Goal: Task Accomplishment & Management: Manage account settings

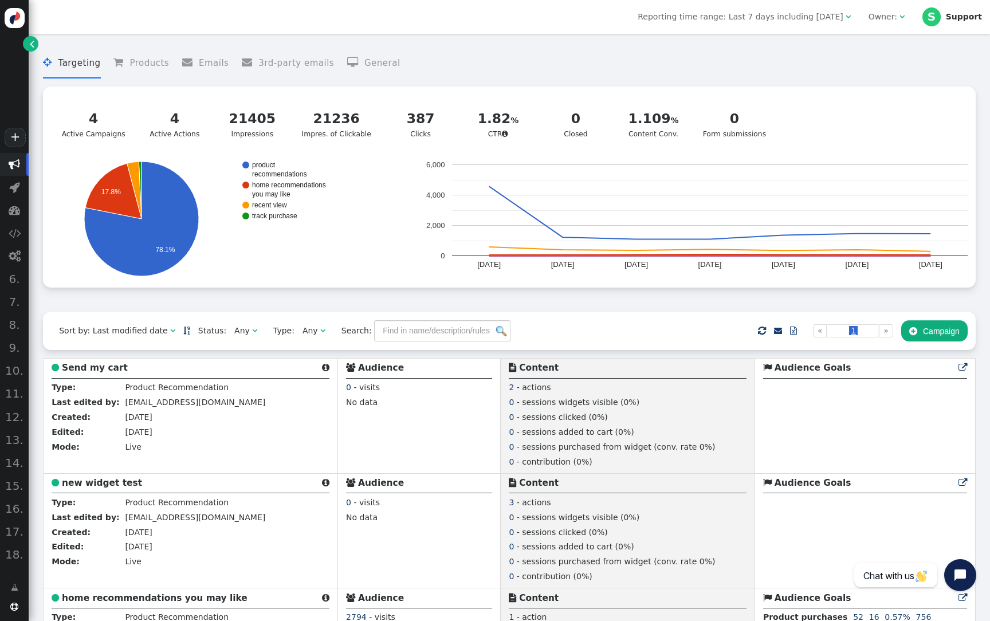
click at [899, 22] on div "Owner:" at bounding box center [884, 17] width 31 height 12
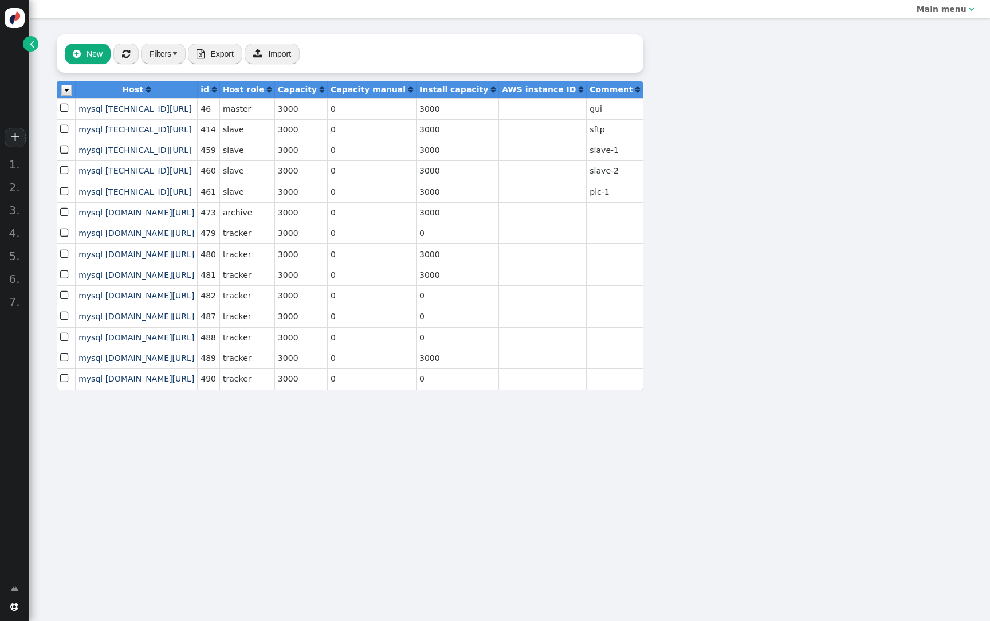
click at [28, 43] on link "" at bounding box center [30, 43] width 15 height 15
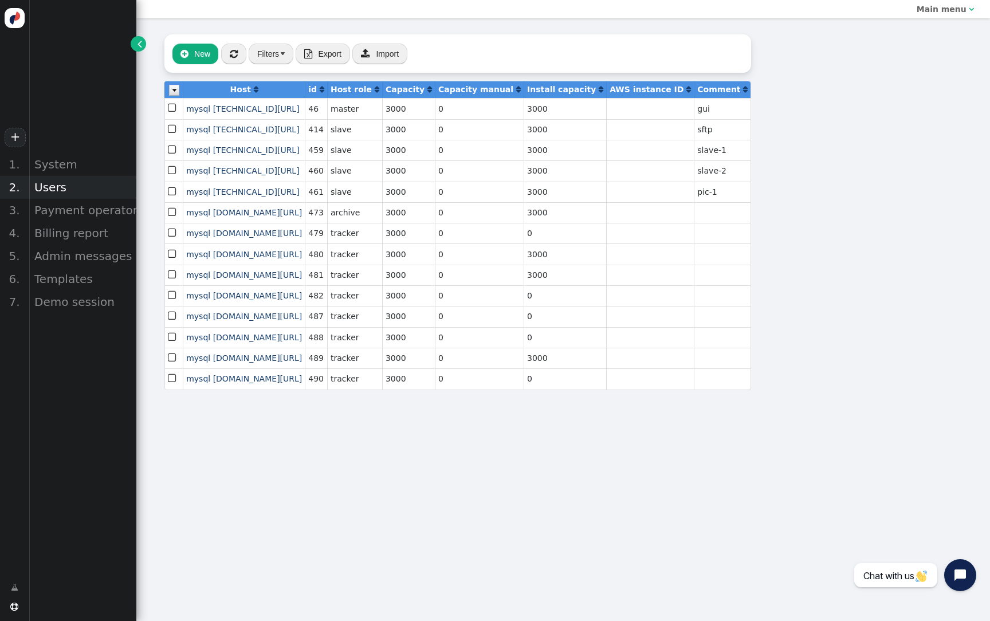
click at [62, 189] on div "Users" at bounding box center [83, 187] width 108 height 23
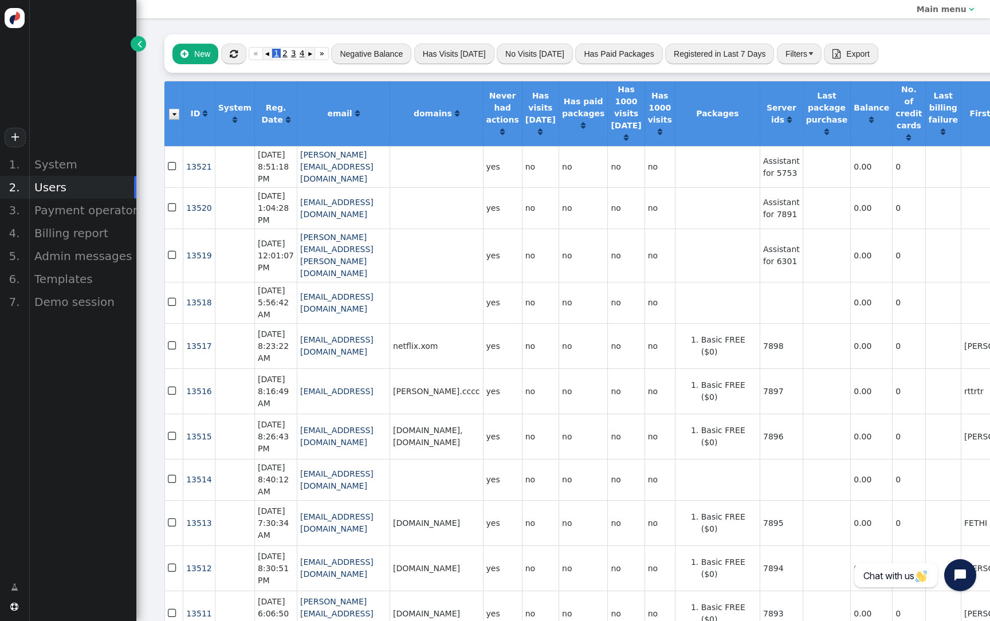
click at [777, 58] on button "Filters" at bounding box center [799, 54] width 45 height 21
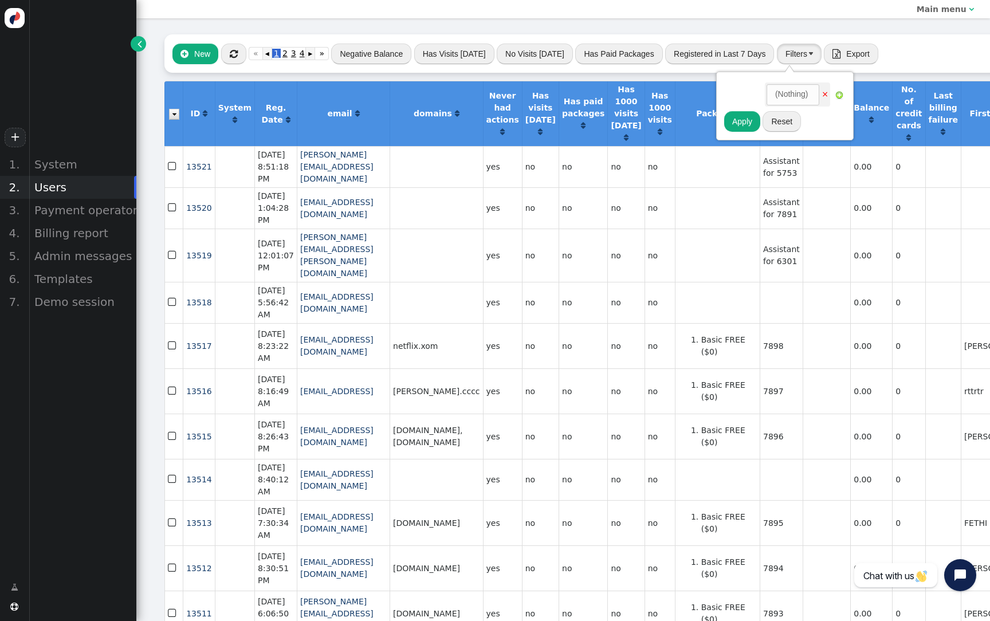
click at [796, 51] on button "Filters" at bounding box center [799, 54] width 45 height 21
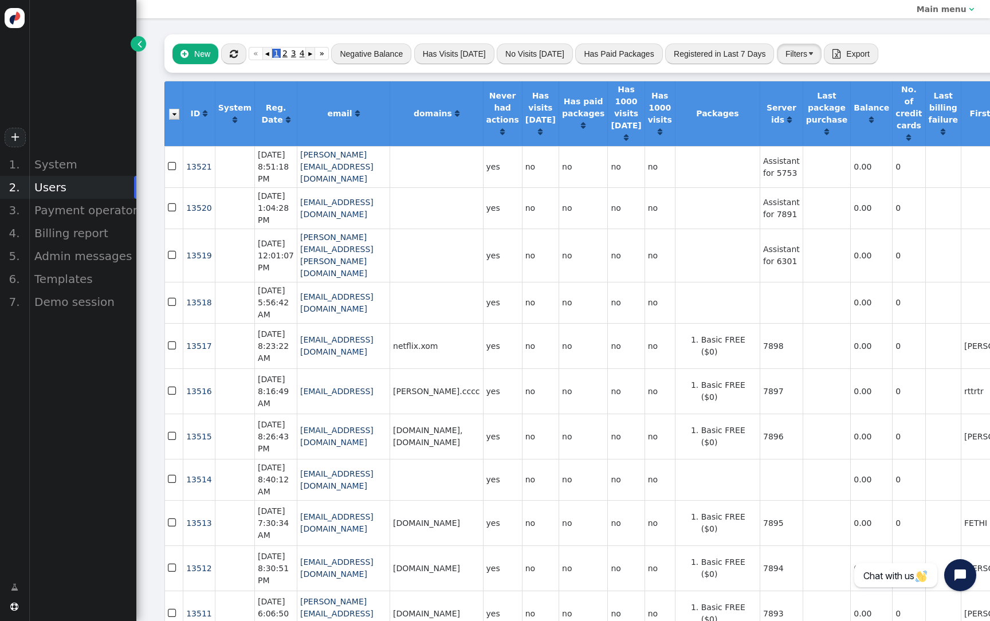
click at [796, 51] on button "Filters" at bounding box center [799, 54] width 45 height 21
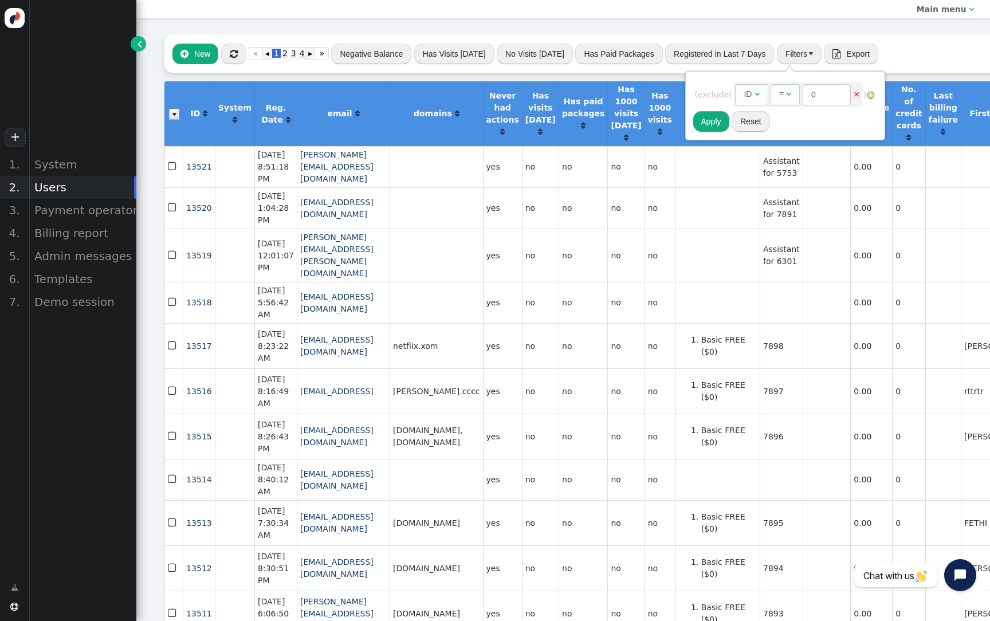
click at [749, 98] on div "ID" at bounding box center [748, 94] width 8 height 12
click at [868, 91] on input "text" at bounding box center [873, 94] width 118 height 21
paste input "[PERSON_NAME][EMAIL_ADDRESS][PERSON_NAME][DOMAIN_NAME]"
type input "[PERSON_NAME][EMAIL_ADDRESS][PERSON_NAME][DOMAIN_NAME]"
click at [709, 126] on button "Apply" at bounding box center [711, 121] width 36 height 21
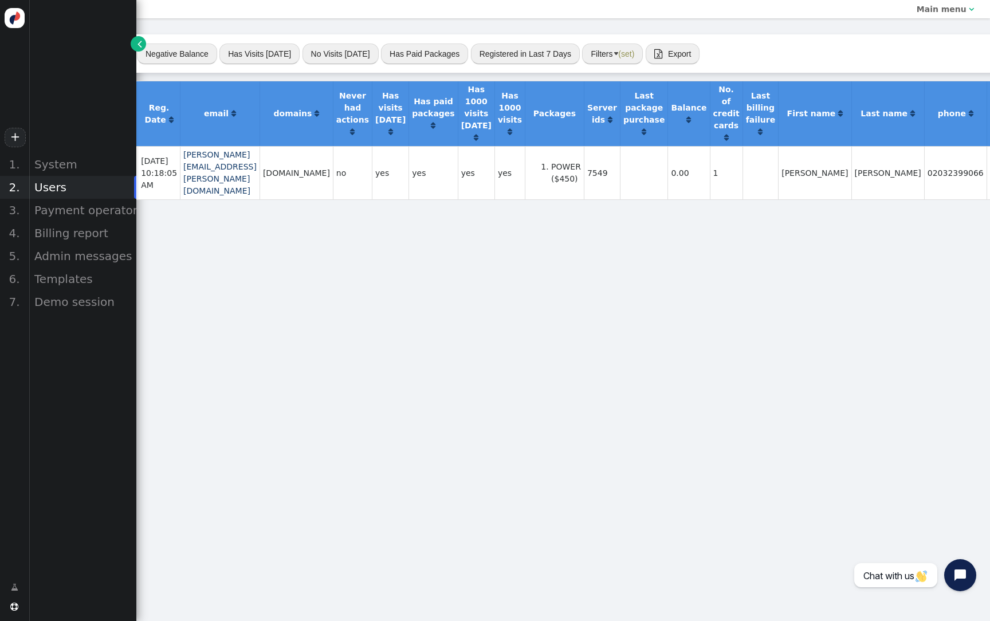
scroll to position [0, 111]
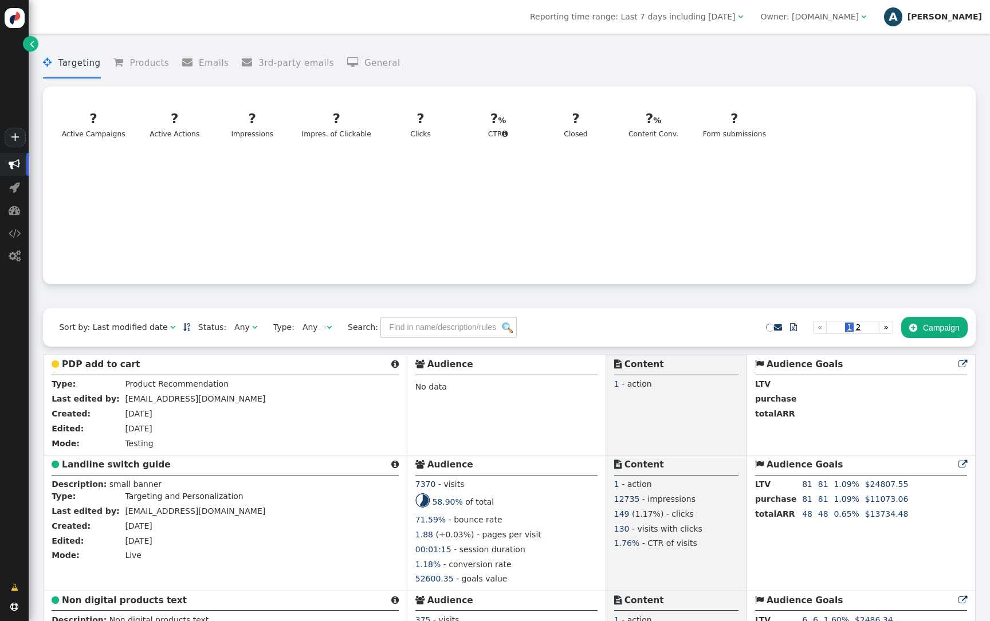
click at [902, 13] on div "A" at bounding box center [893, 16] width 18 height 18
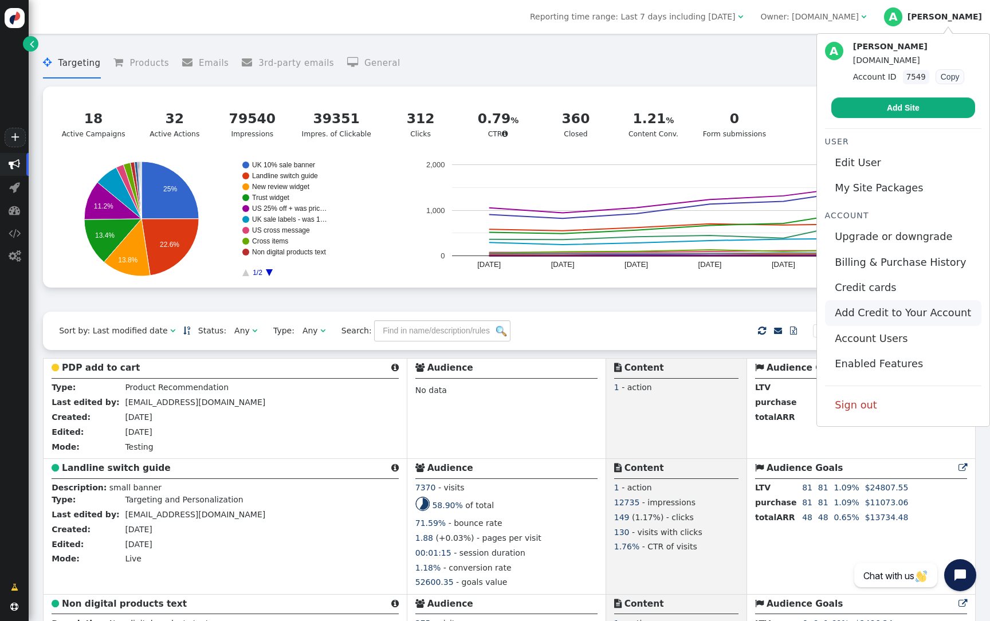
click at [887, 312] on link "Add Credit to Your Account" at bounding box center [903, 312] width 156 height 25
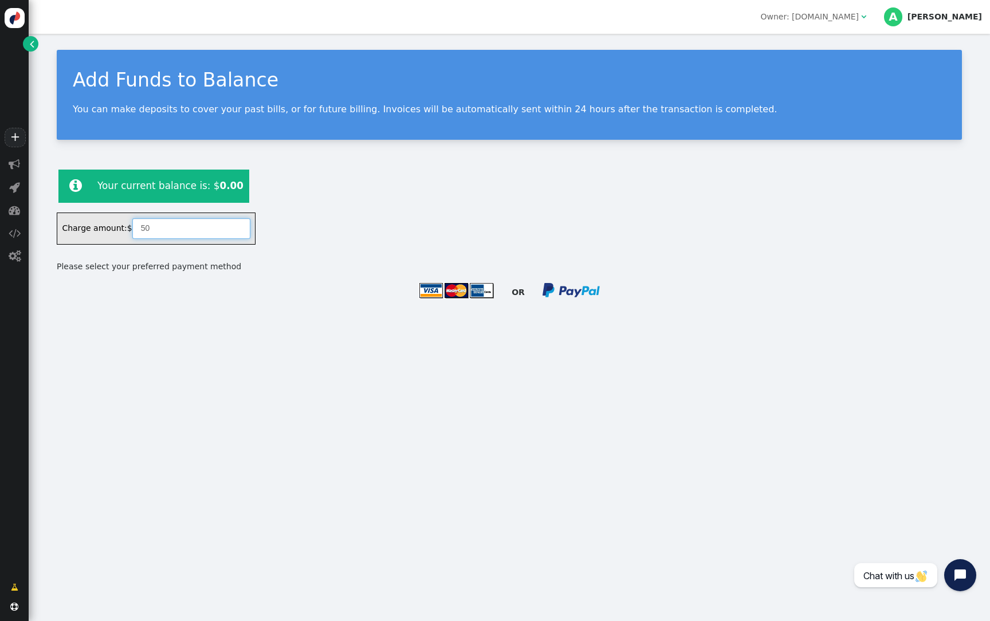
drag, startPoint x: 197, startPoint y: 226, endPoint x: 114, endPoint y: 225, distance: 82.5
click at [113, 225] on div "Charge amount: $ 50" at bounding box center [156, 229] width 199 height 32
type input "450"
click at [437, 300] on td at bounding box center [456, 292] width 76 height 21
click at [448, 285] on img at bounding box center [456, 290] width 75 height 17
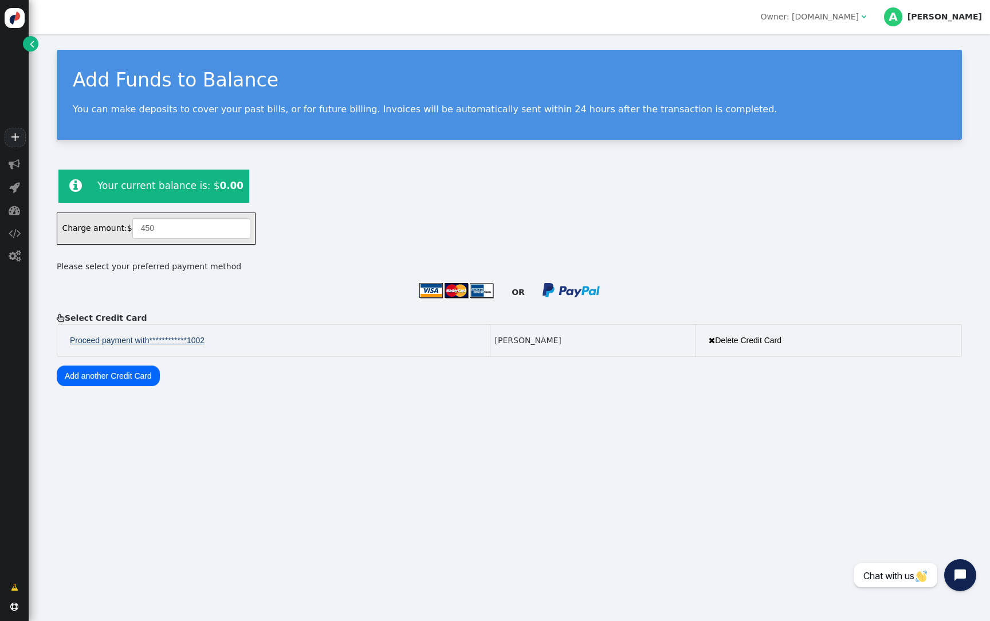
click at [188, 337] on span "**********" at bounding box center [178, 341] width 56 height 12
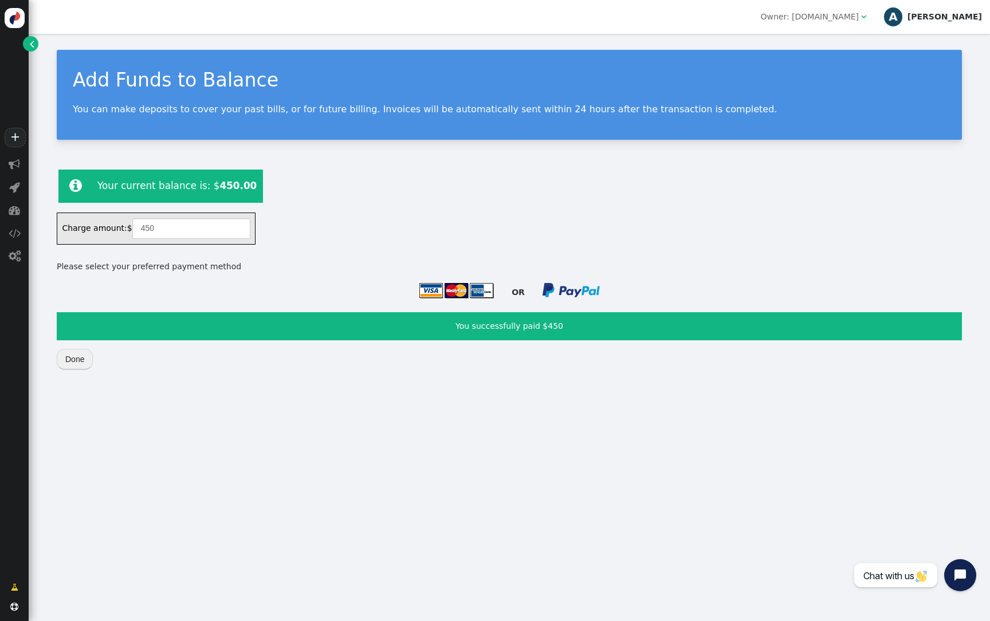
click at [902, 21] on div "A" at bounding box center [893, 16] width 18 height 18
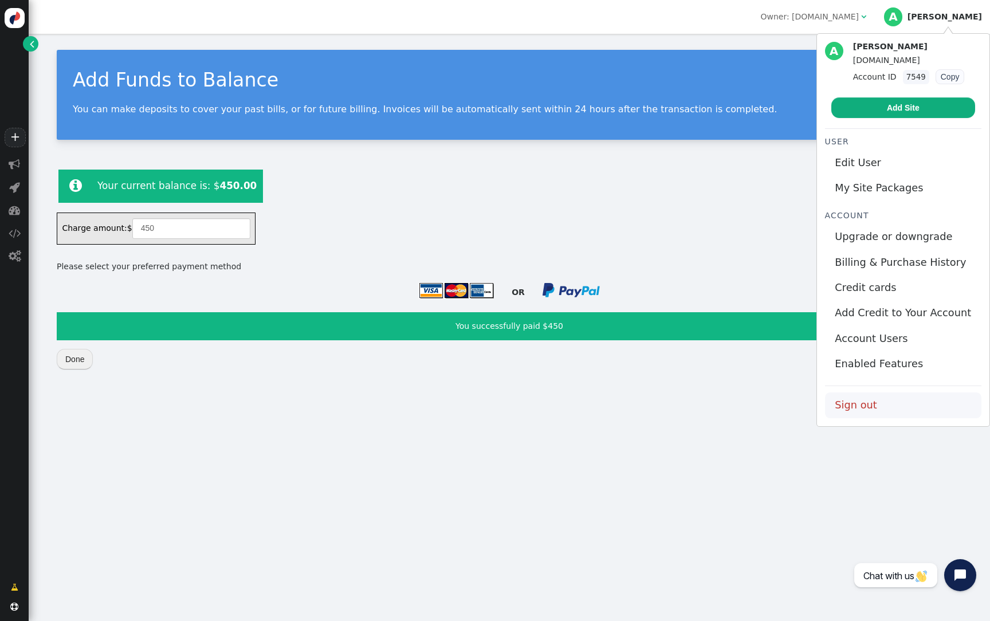
click at [872, 400] on link "Sign out" at bounding box center [903, 404] width 156 height 25
